Goal: Transaction & Acquisition: Purchase product/service

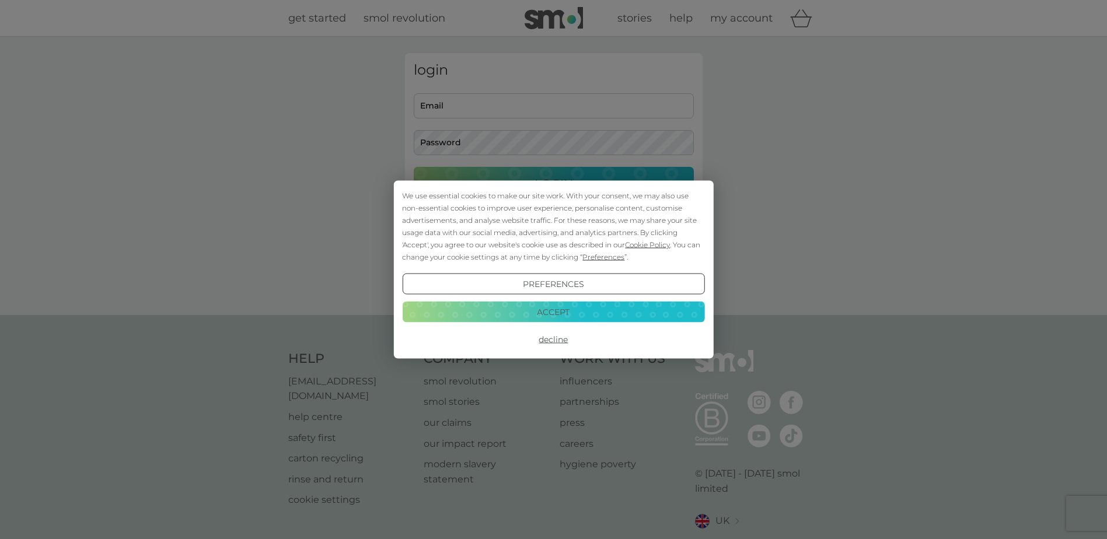
type input "[PERSON_NAME][EMAIL_ADDRESS][PERSON_NAME][DOMAIN_NAME]"
click at [595, 307] on button "Accept" at bounding box center [553, 311] width 302 height 21
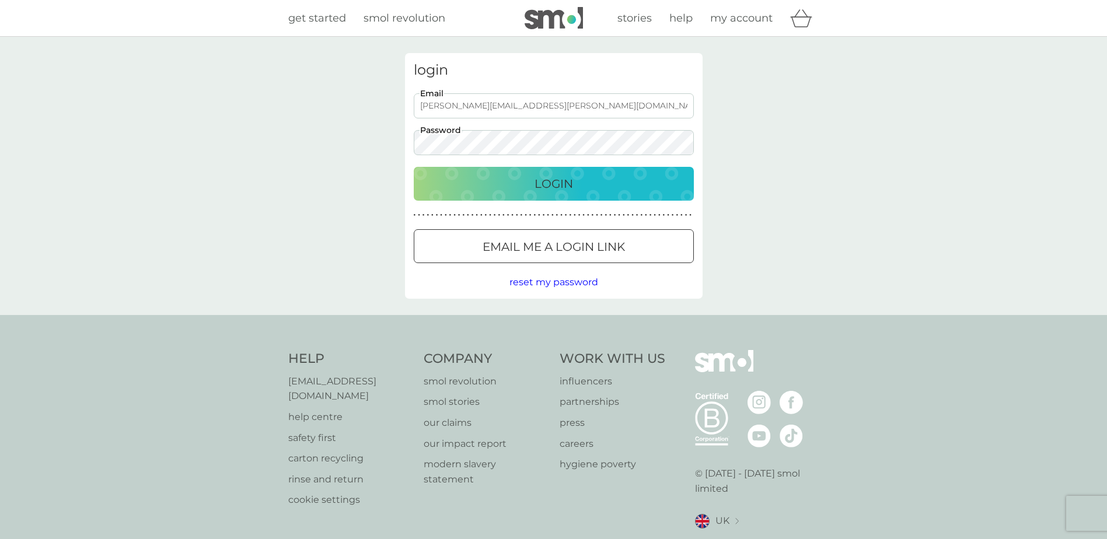
click at [579, 176] on div "Login" at bounding box center [553, 184] width 257 height 19
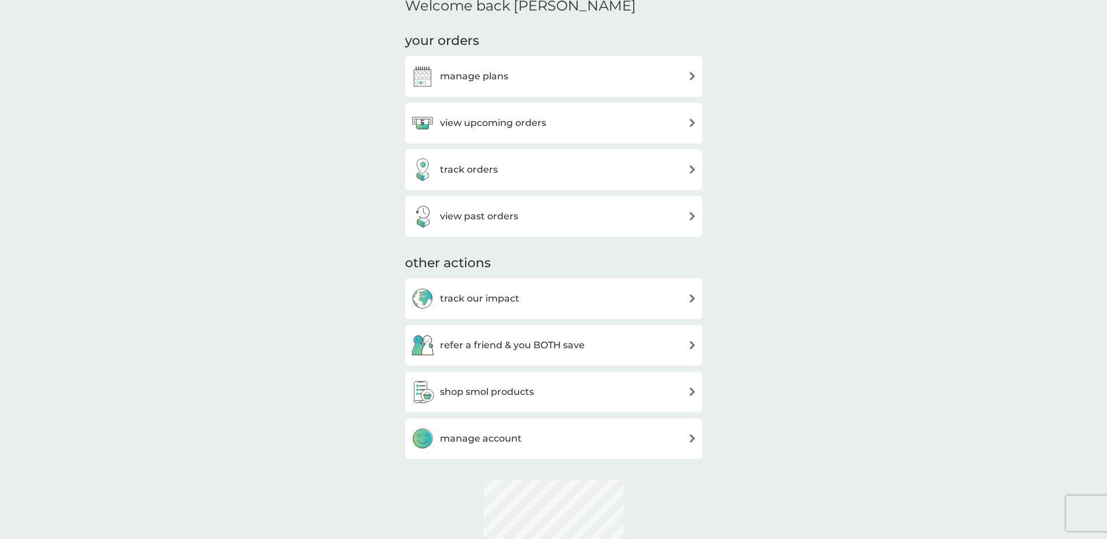
scroll to position [292, 0]
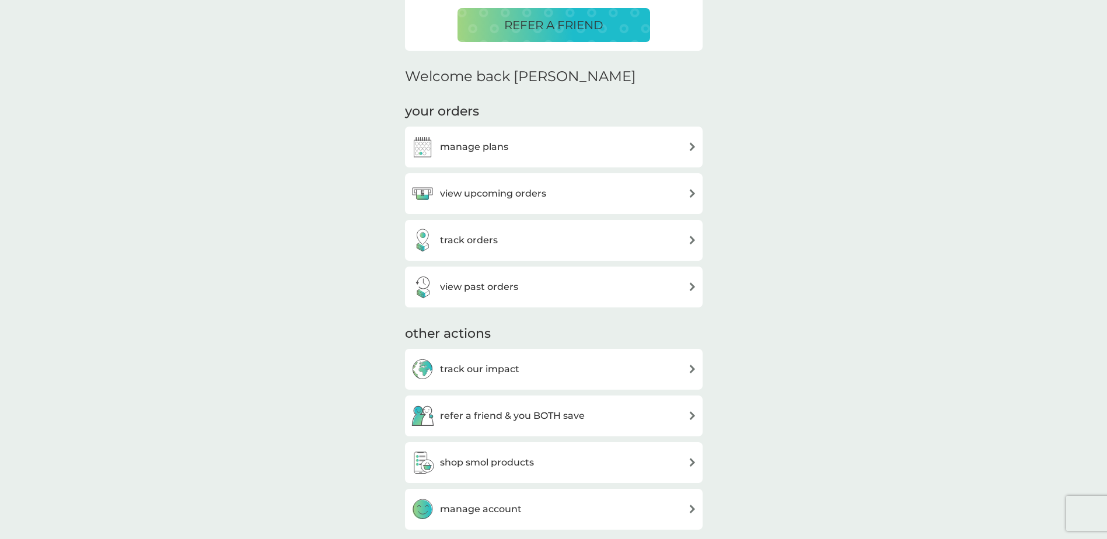
click at [545, 146] on div "manage plans" at bounding box center [554, 146] width 286 height 23
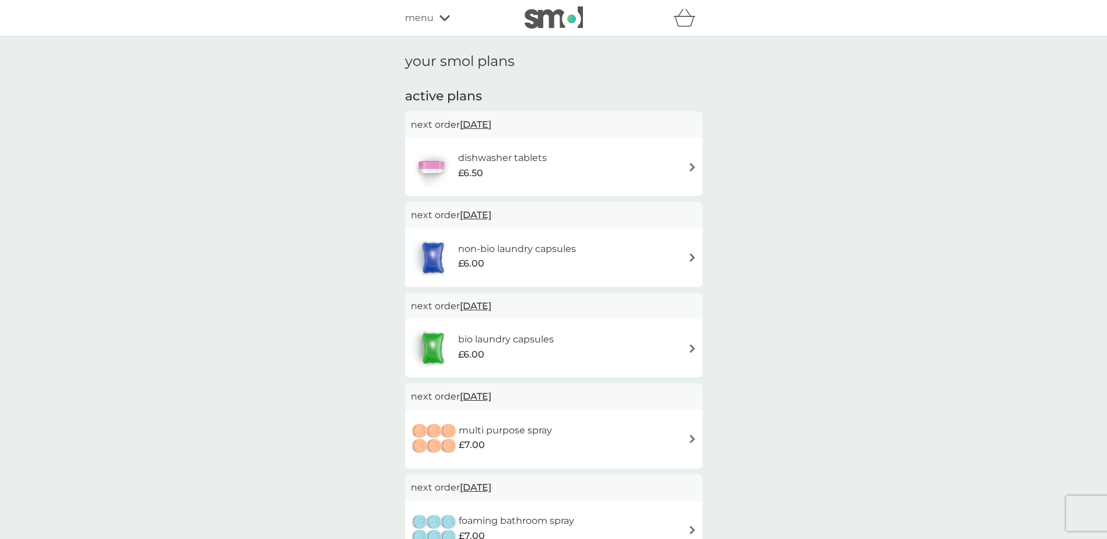
click at [527, 161] on h6 "dishwasher tablets" at bounding box center [502, 158] width 89 height 15
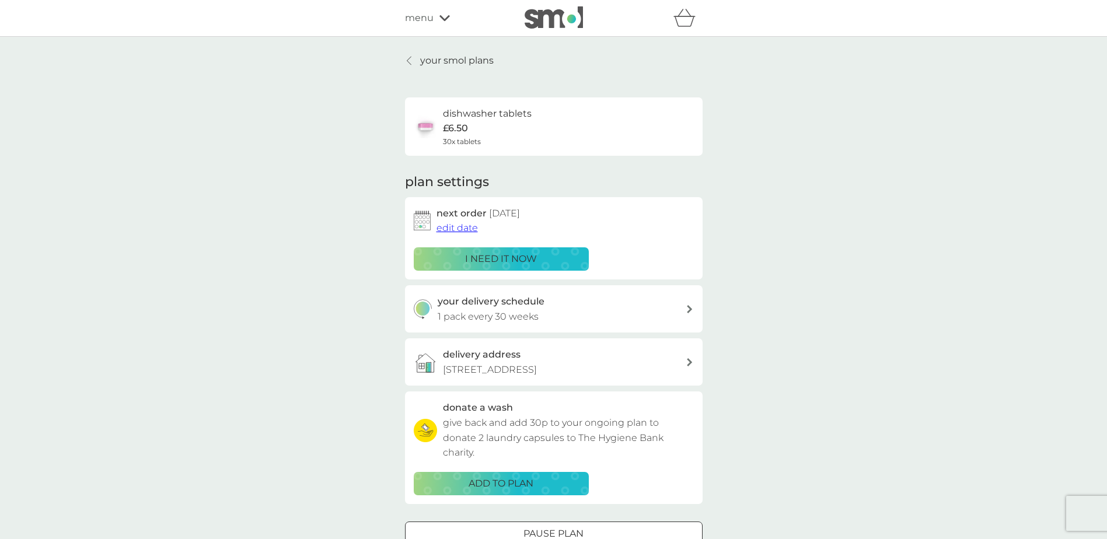
click at [507, 264] on p "i need it now" at bounding box center [501, 259] width 72 height 15
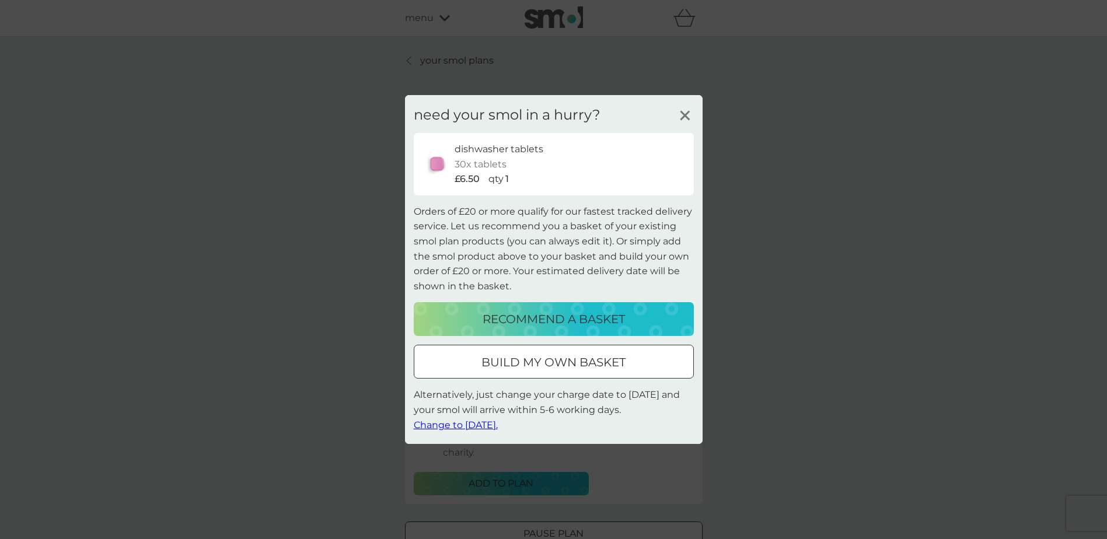
click at [585, 362] on p "build my own basket" at bounding box center [554, 362] width 144 height 19
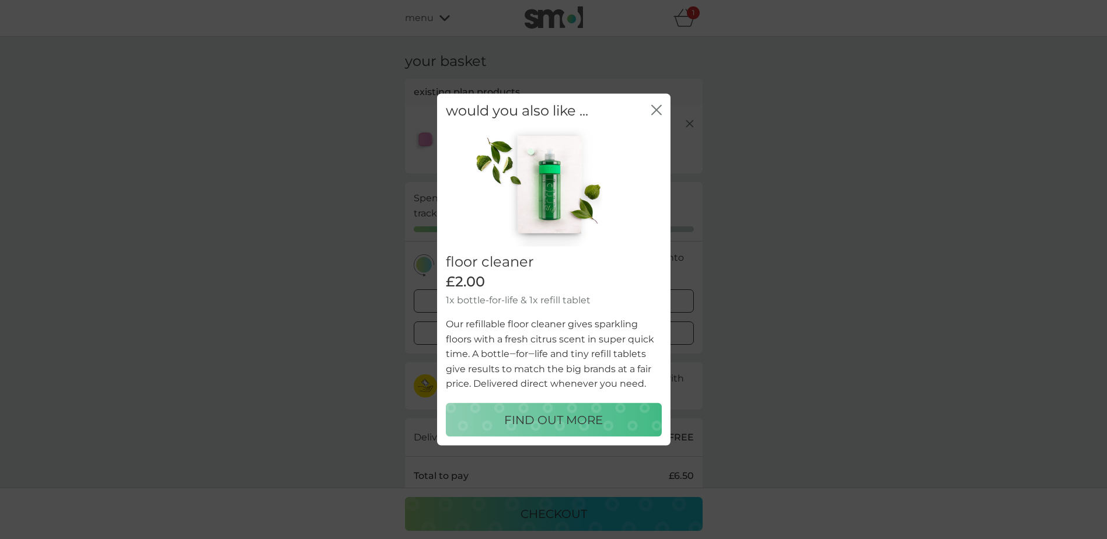
click at [659, 111] on icon "close" at bounding box center [656, 110] width 11 height 11
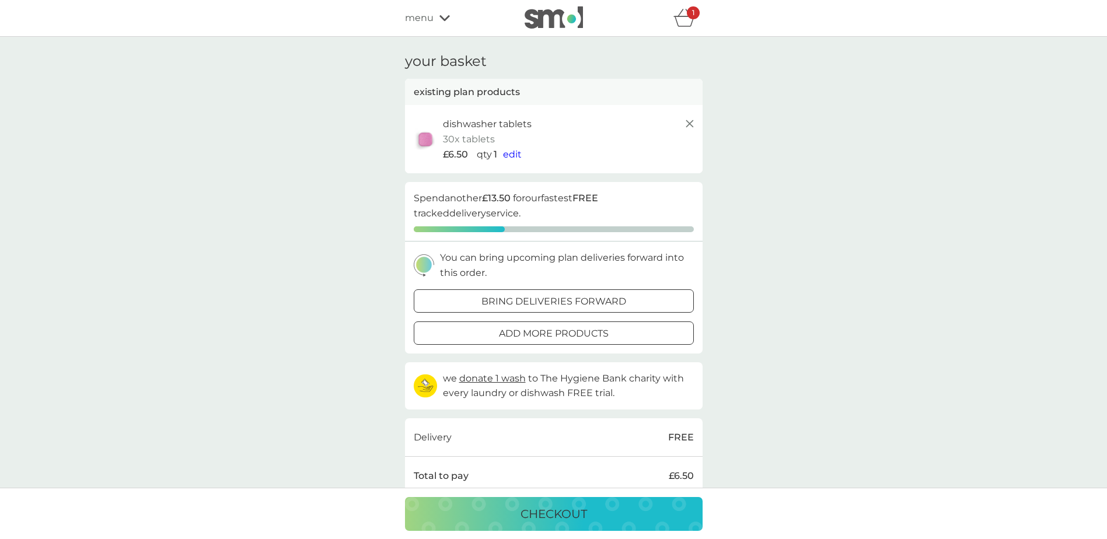
click at [428, 15] on span "menu" at bounding box center [419, 18] width 29 height 15
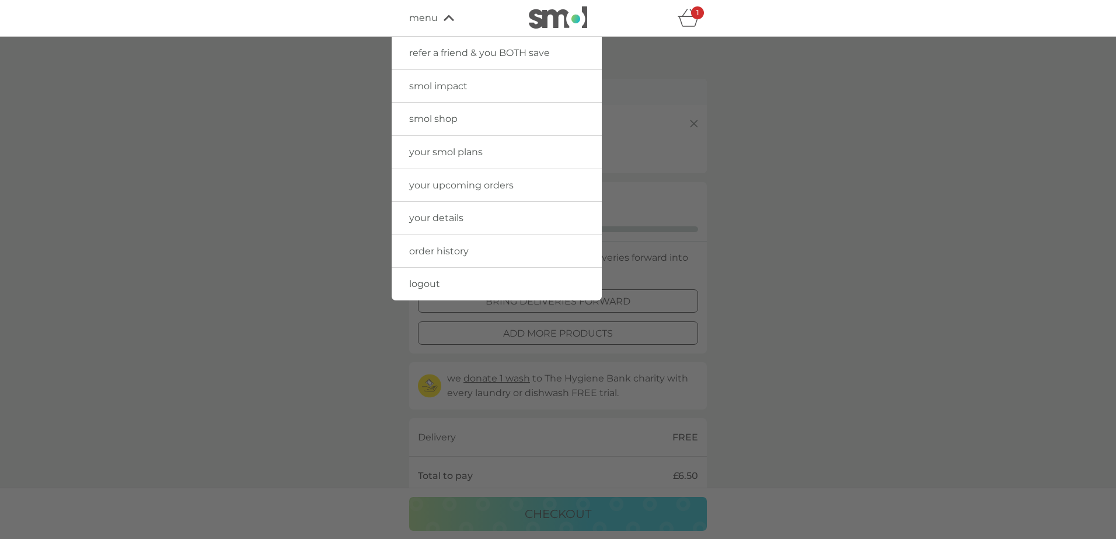
click at [477, 130] on link "smol shop" at bounding box center [497, 119] width 210 height 33
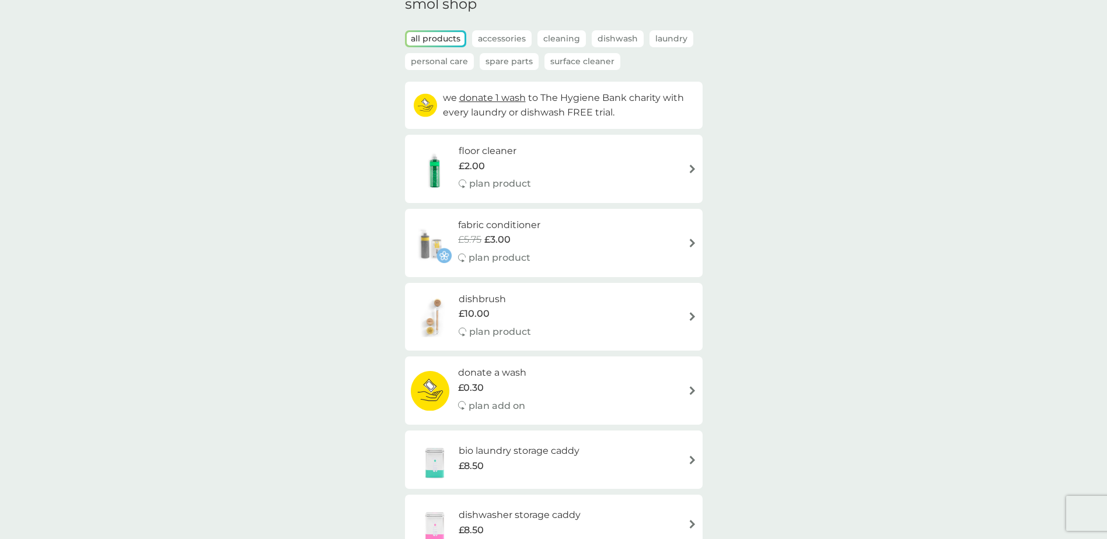
scroll to position [49, 0]
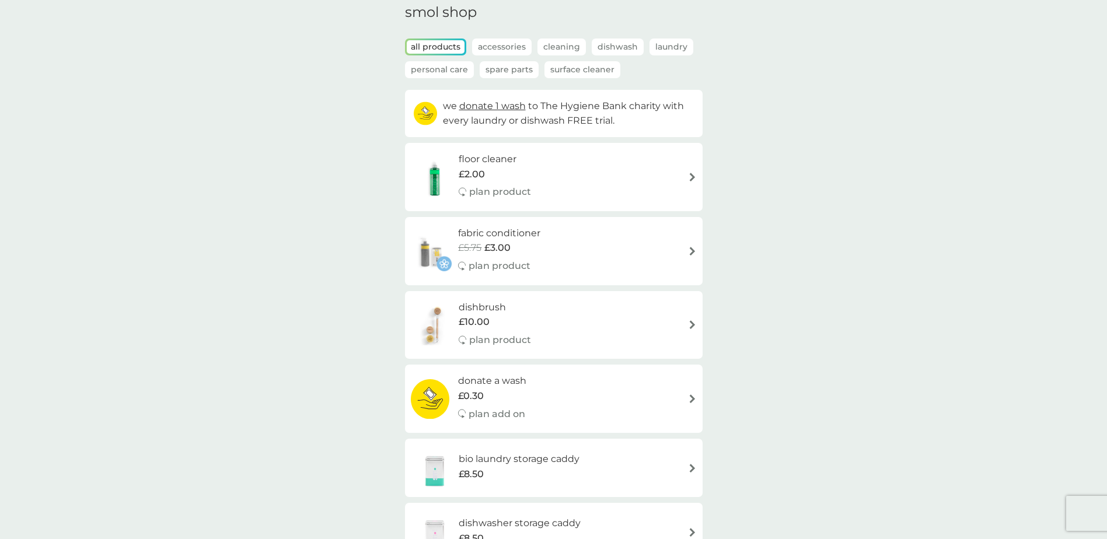
click at [549, 239] on div "fabric conditioner £5.75 £3.00 plan product" at bounding box center [505, 251] width 94 height 51
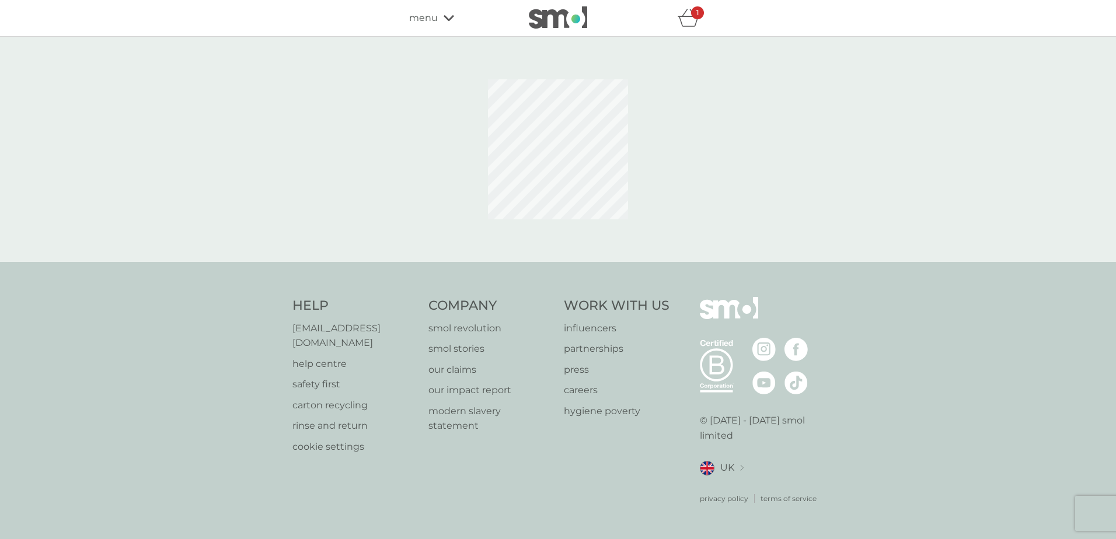
select select "182"
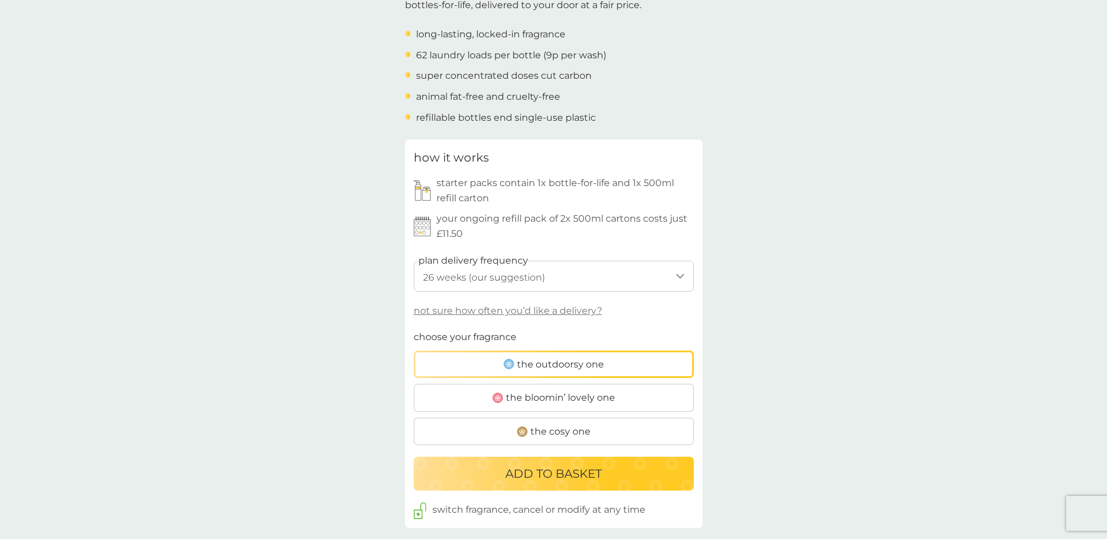
scroll to position [467, 0]
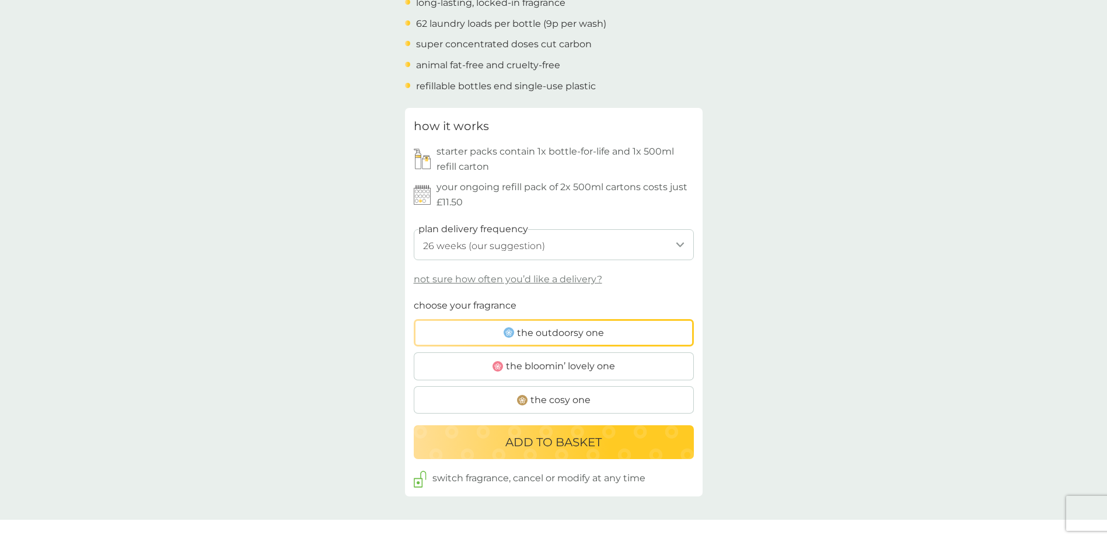
click at [591, 367] on span "the bloomin’ lovely one" at bounding box center [560, 366] width 109 height 15
click at [414, 298] on input "the bloomin’ lovely one" at bounding box center [414, 298] width 0 height 0
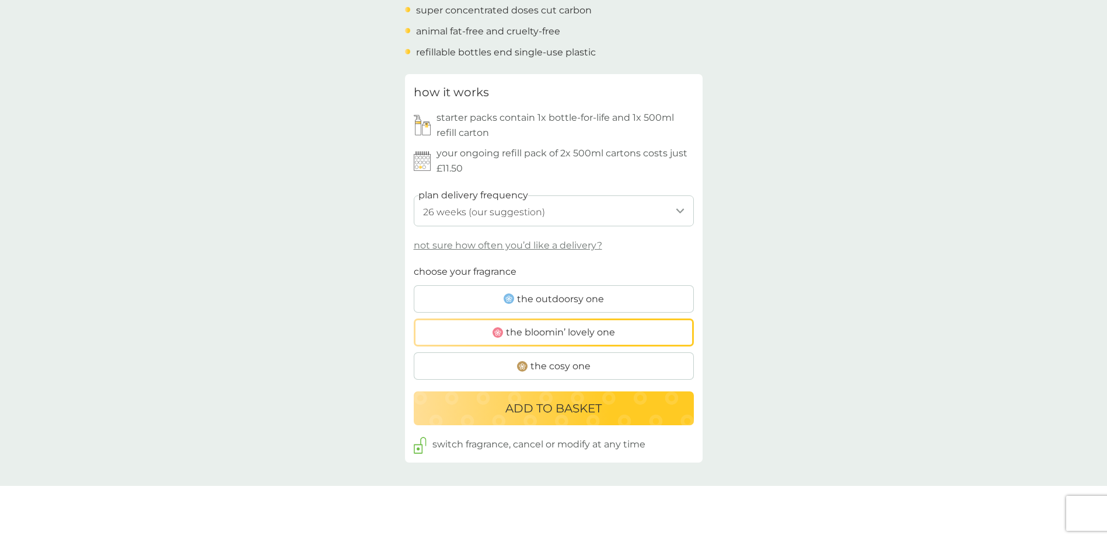
scroll to position [642, 0]
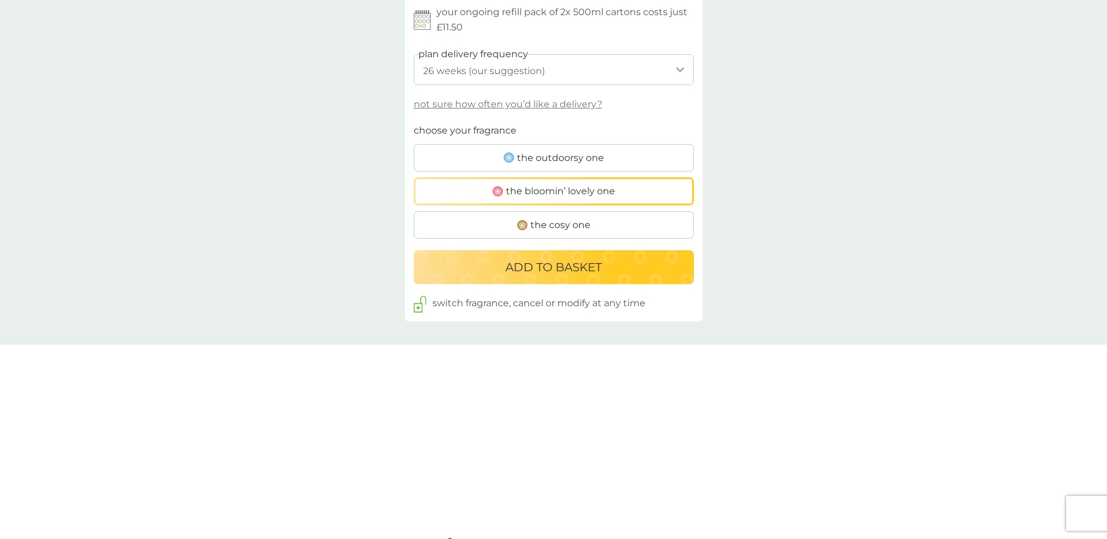
click at [608, 226] on label "the cosy one" at bounding box center [554, 225] width 280 height 28
click at [414, 123] on input "the cosy one" at bounding box center [414, 123] width 0 height 0
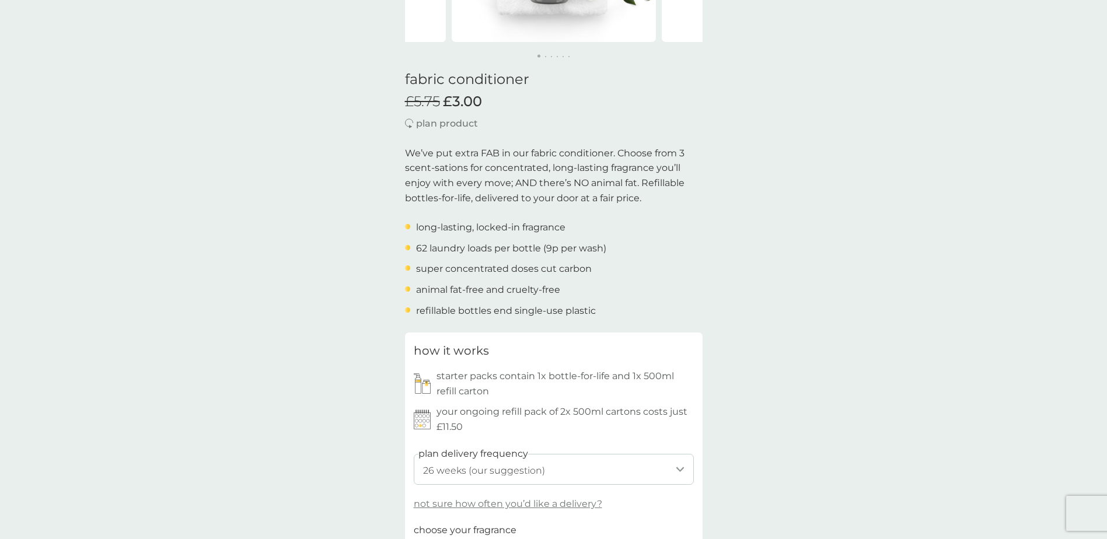
scroll to position [58, 0]
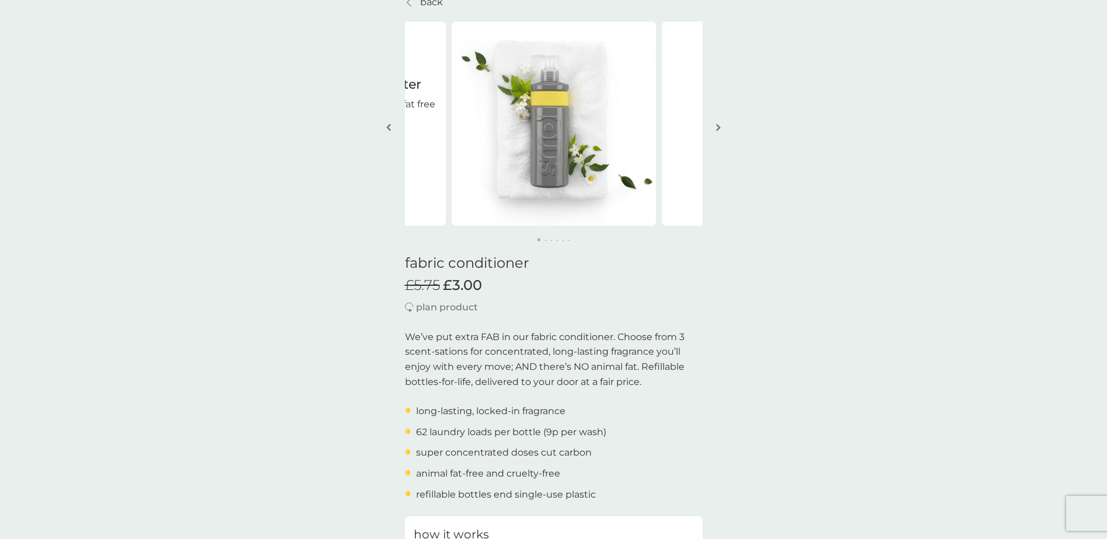
click at [718, 127] on img "button" at bounding box center [718, 127] width 5 height 9
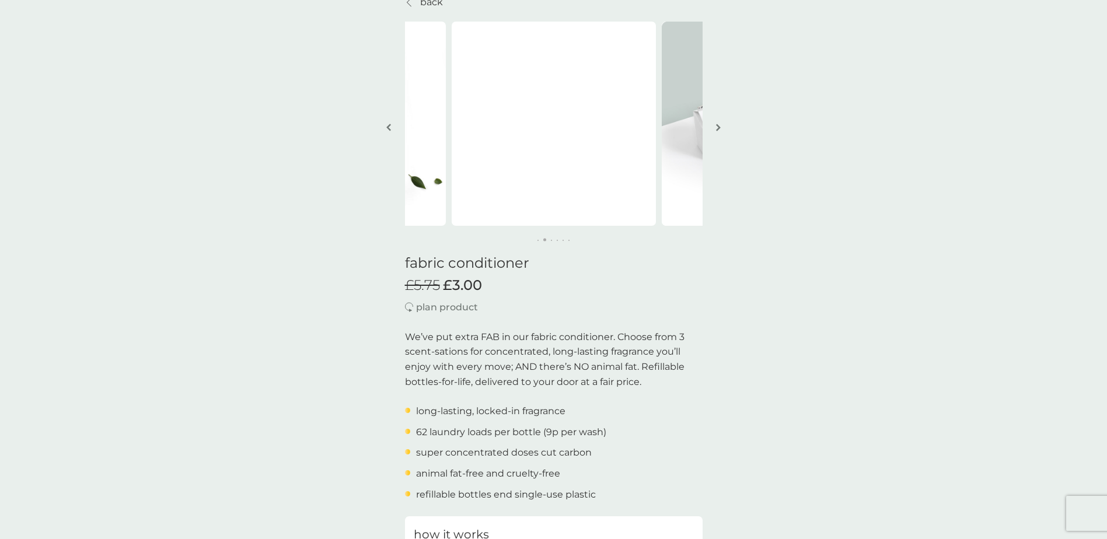
click at [720, 125] on img "button" at bounding box center [718, 127] width 5 height 9
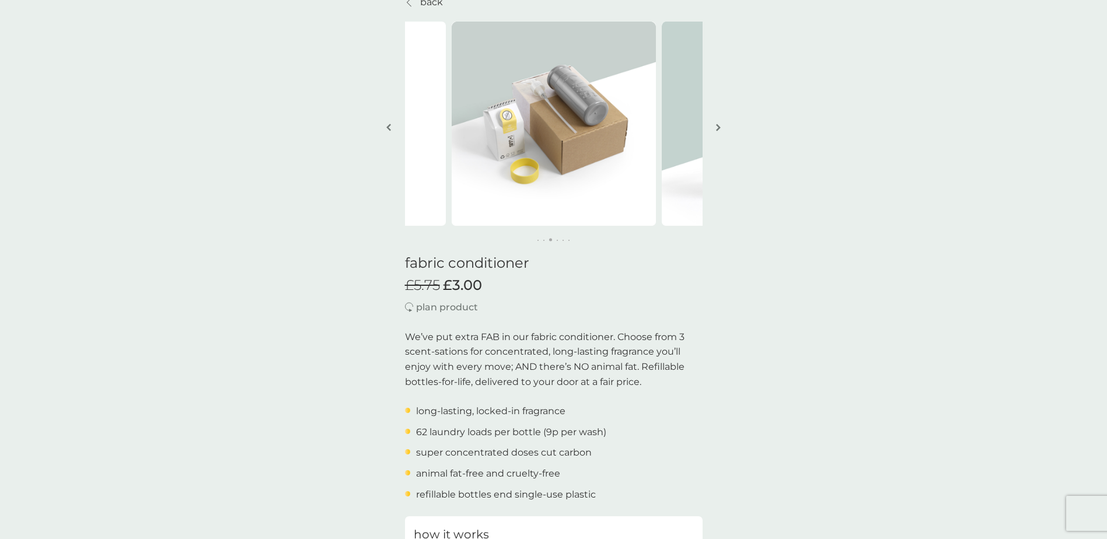
click at [720, 130] on img "button" at bounding box center [718, 127] width 5 height 9
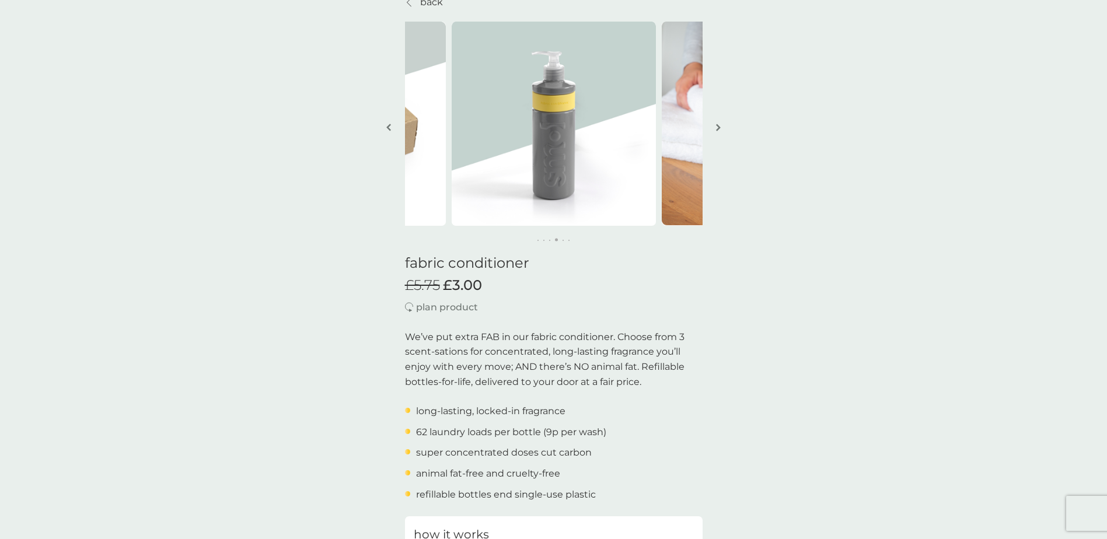
click at [720, 127] on img "button" at bounding box center [718, 127] width 5 height 9
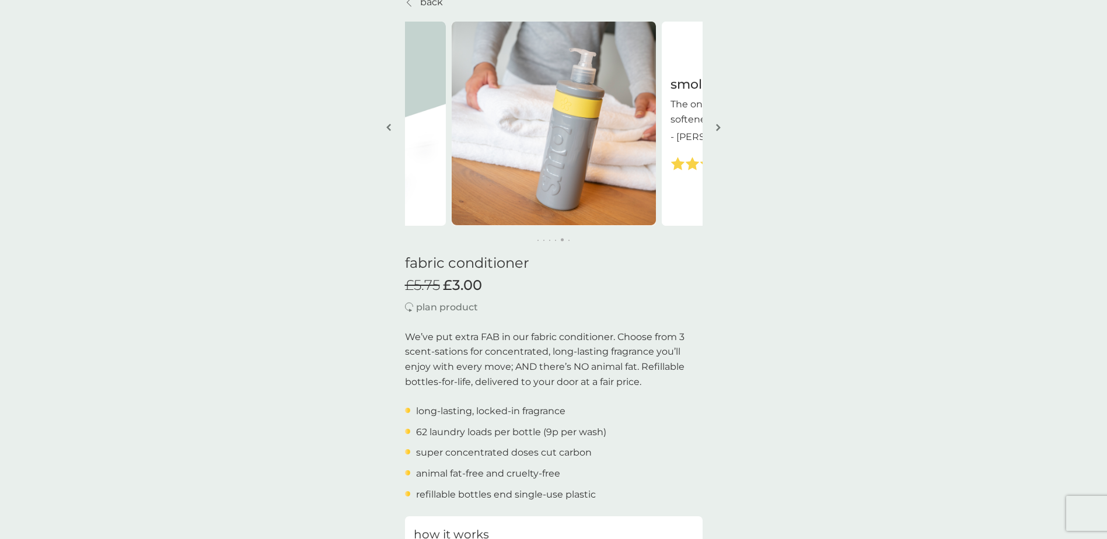
click at [720, 127] on img "button" at bounding box center [718, 127] width 5 height 9
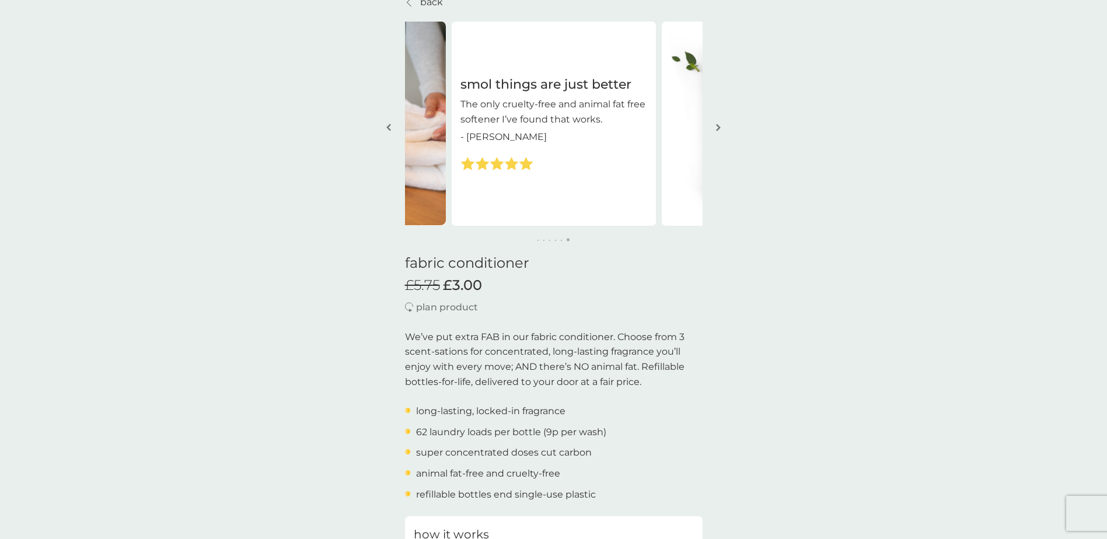
click at [720, 127] on img "button" at bounding box center [718, 127] width 5 height 9
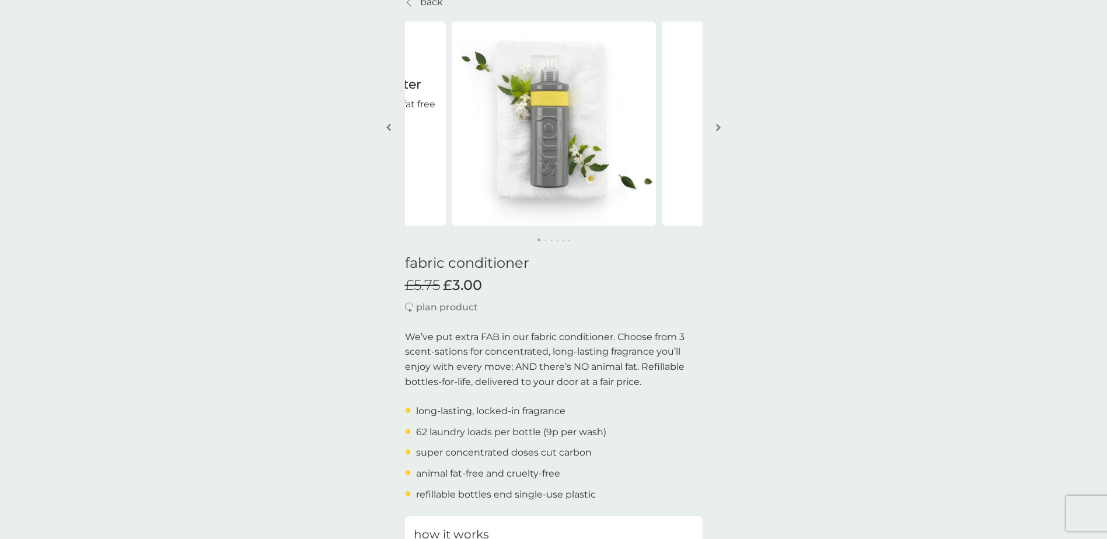
click at [720, 127] on img "button" at bounding box center [718, 127] width 5 height 9
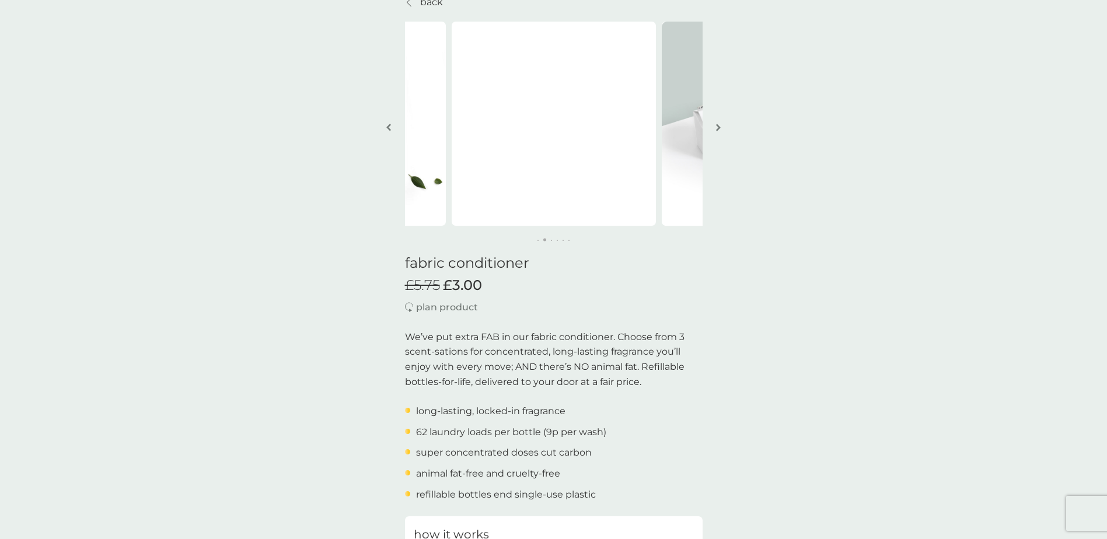
click at [717, 131] on img "button" at bounding box center [718, 127] width 5 height 9
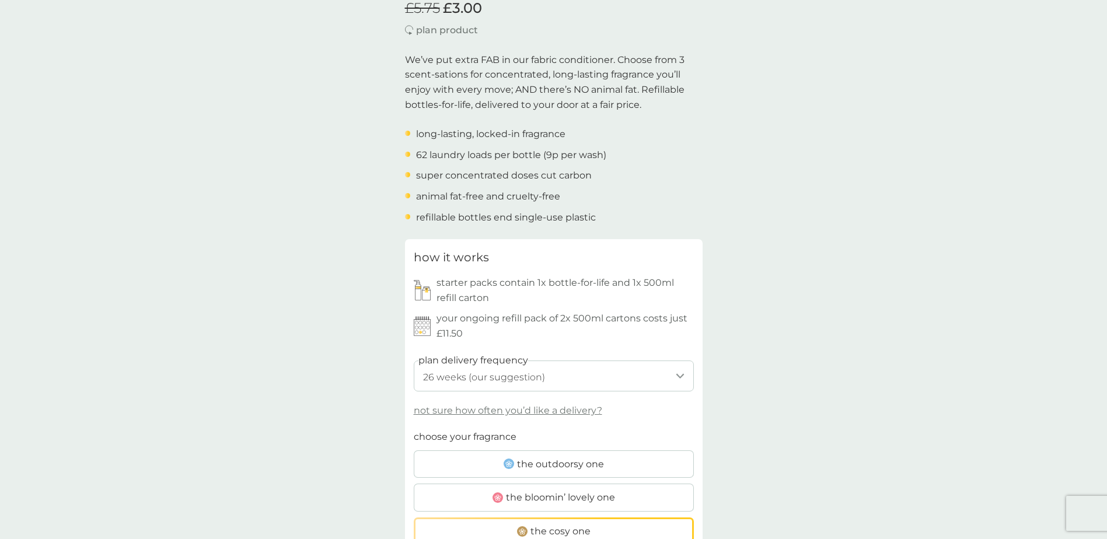
scroll to position [409, 0]
